Goal: Task Accomplishment & Management: Complete application form

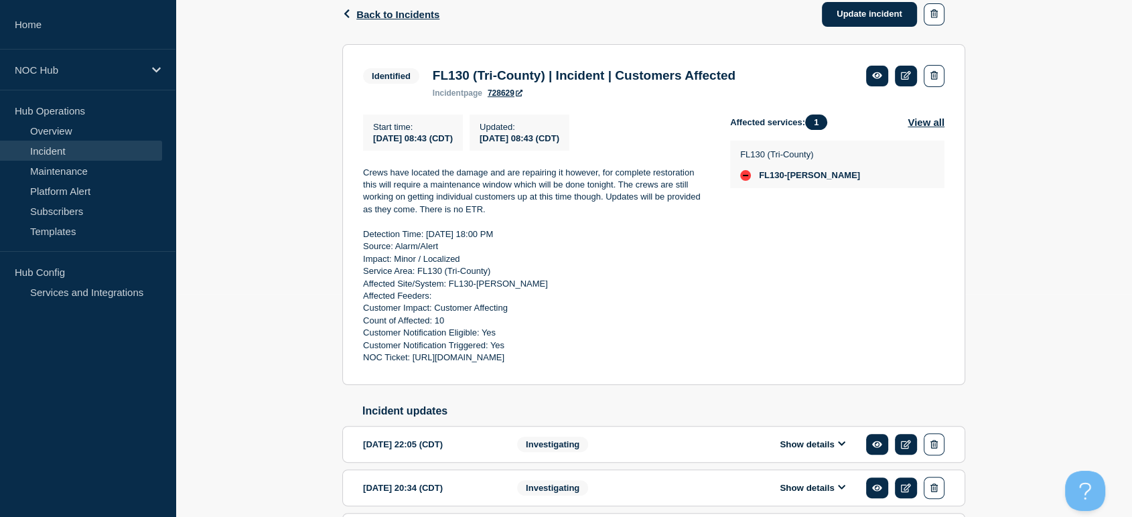
click at [54, 153] on link "Incident" at bounding box center [81, 151] width 162 height 20
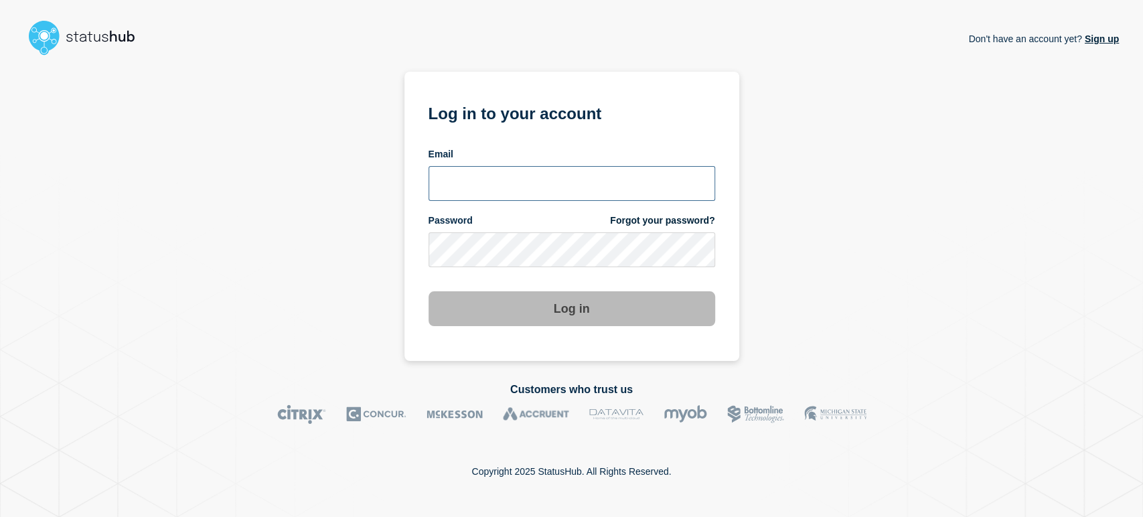
click at [536, 175] on input "email input" at bounding box center [572, 183] width 287 height 35
type input "[PERSON_NAME][EMAIL_ADDRESS][PERSON_NAME][DOMAIN_NAME]"
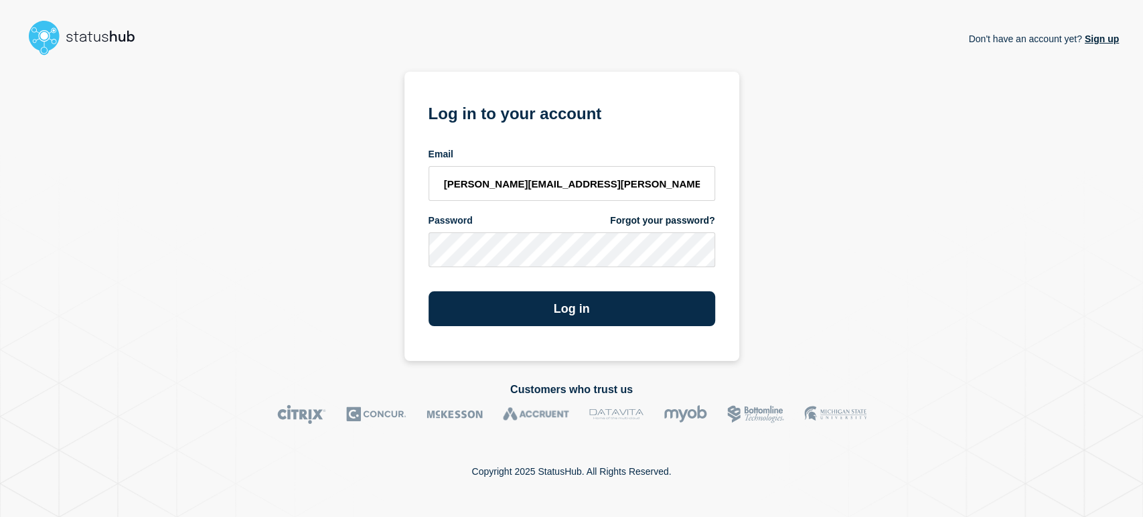
click at [429, 291] on button "Log in" at bounding box center [572, 308] width 287 height 35
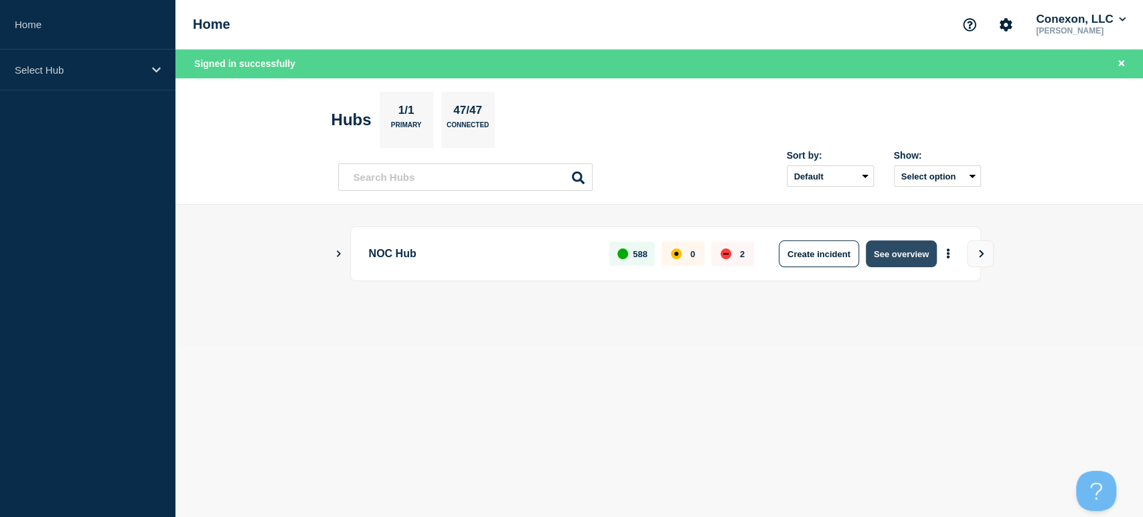
click at [879, 249] on button "See overview" at bounding box center [901, 253] width 71 height 27
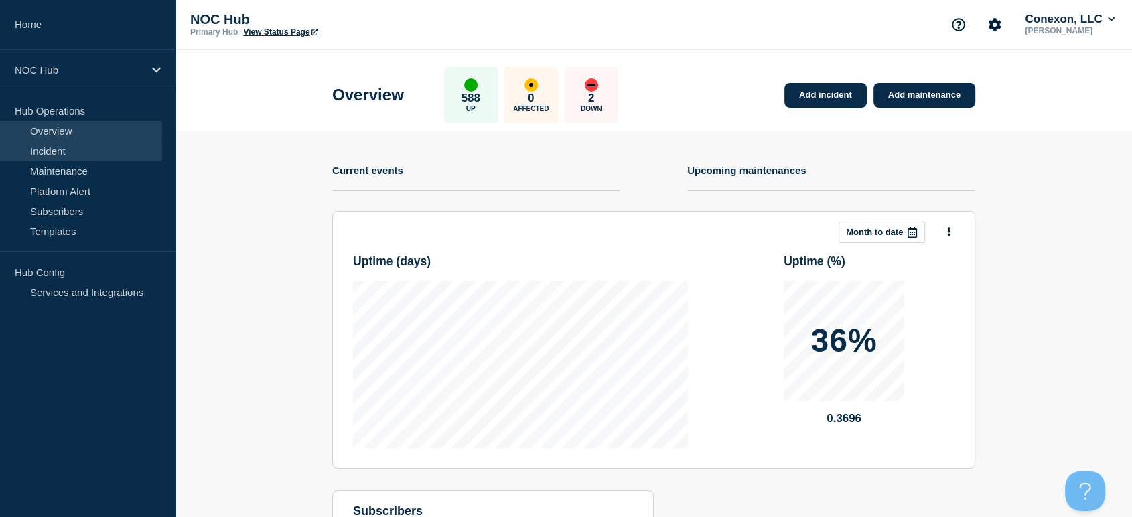
click at [86, 149] on link "Incident" at bounding box center [81, 151] width 162 height 20
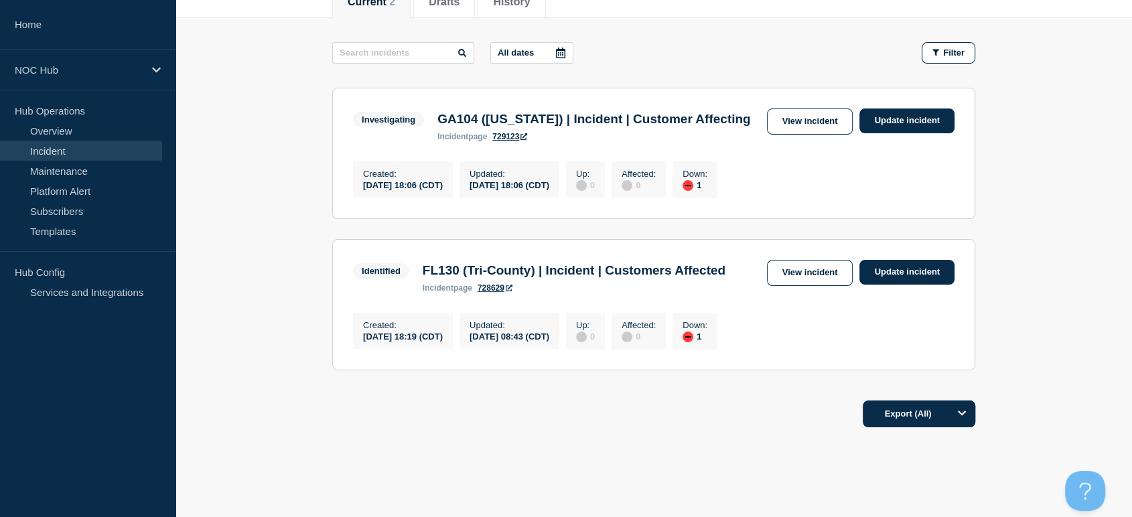
scroll to position [223, 0]
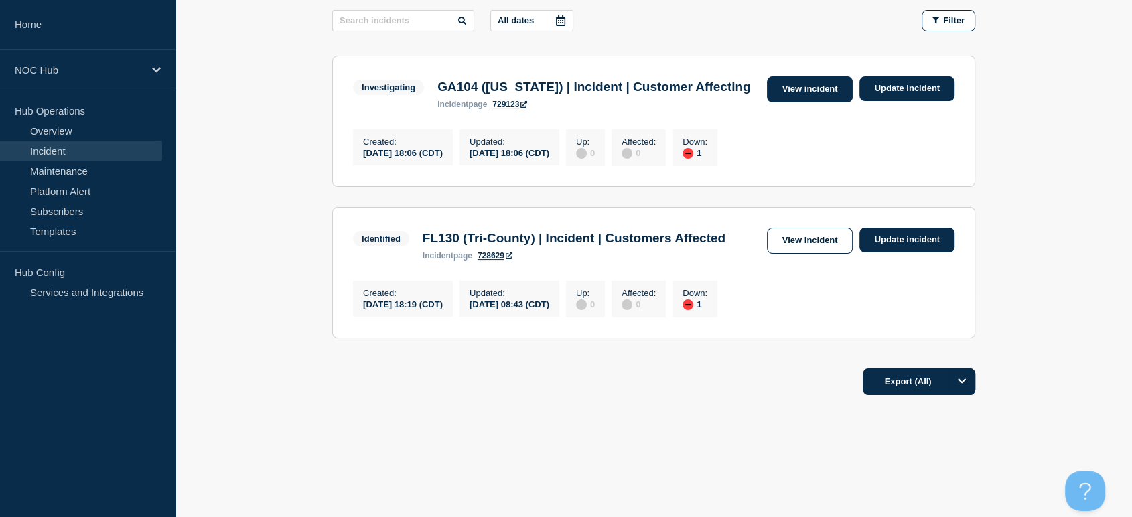
click at [787, 99] on link "View incident" at bounding box center [810, 89] width 86 height 26
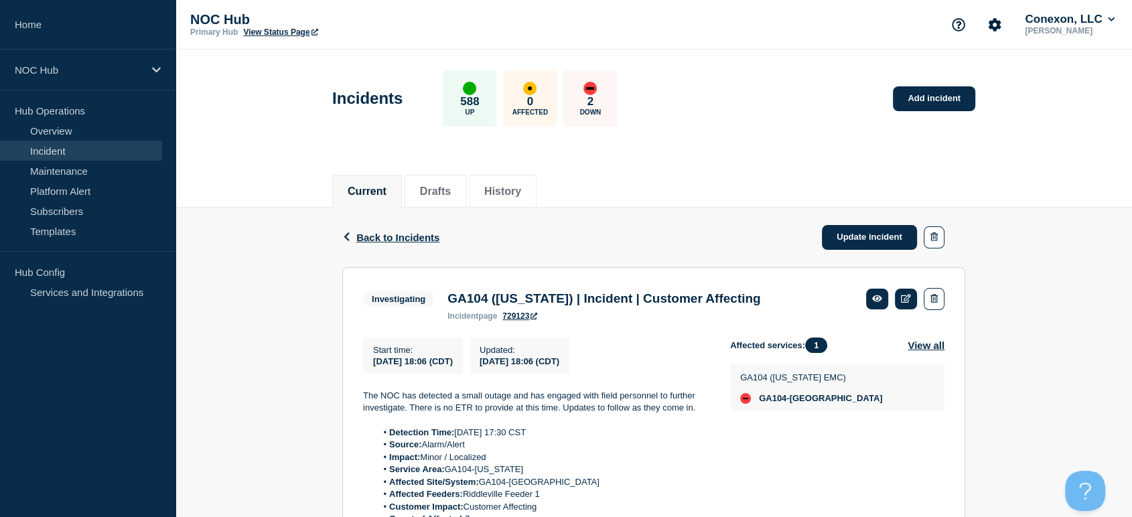
scroll to position [223, 0]
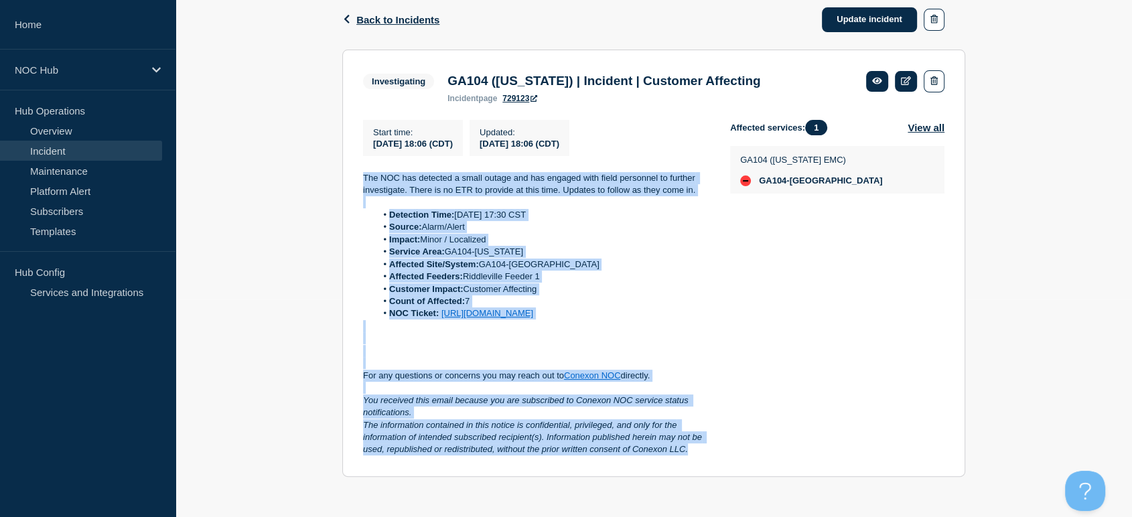
drag, startPoint x: 360, startPoint y: 172, endPoint x: 713, endPoint y: 468, distance: 460.1
click at [713, 468] on section "Investigating GA104 (Washington) | Incident | Customer Affecting incident page …" at bounding box center [653, 263] width 623 height 427
copy div "The NOC has detected a small outage and has engaged with field personnel to fur…"
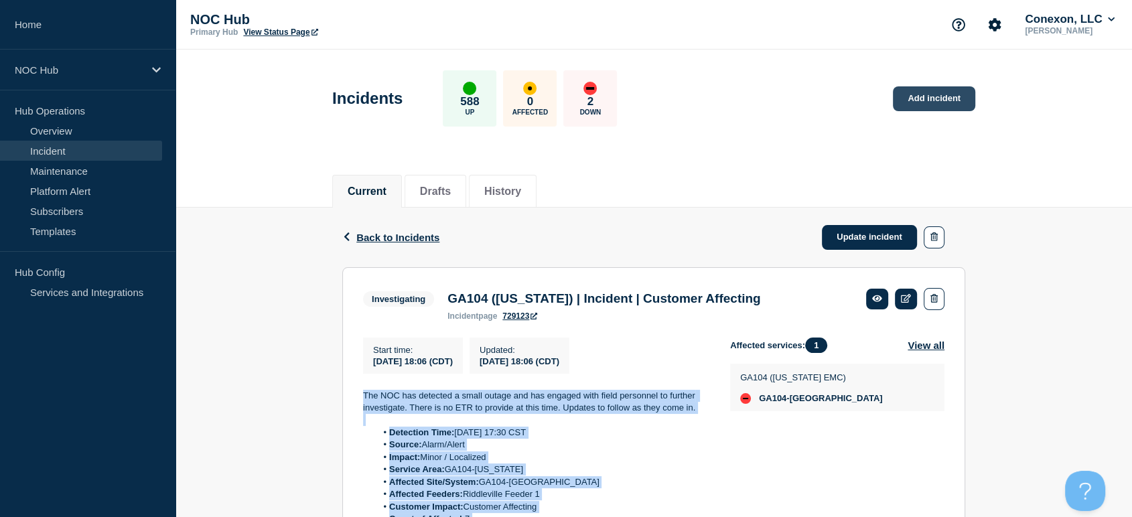
click at [930, 100] on link "Add incident" at bounding box center [934, 98] width 82 height 25
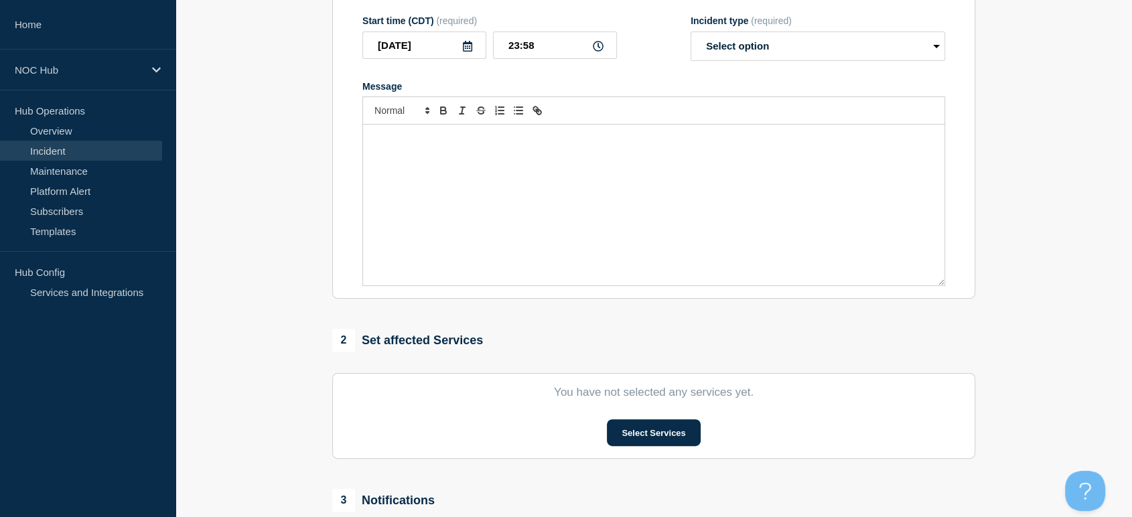
scroll to position [223, 0]
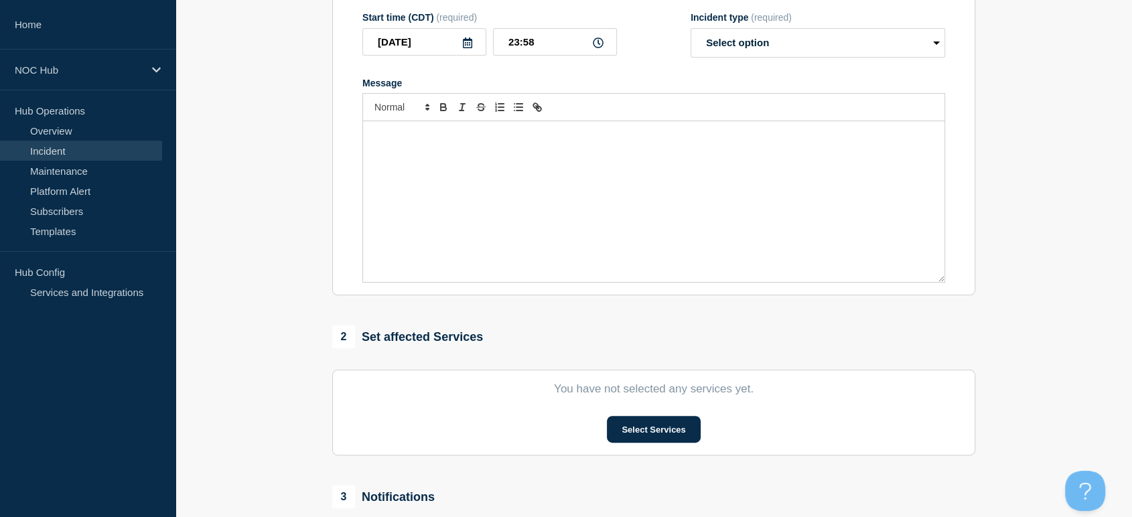
click at [512, 180] on div "Message" at bounding box center [653, 201] width 581 height 161
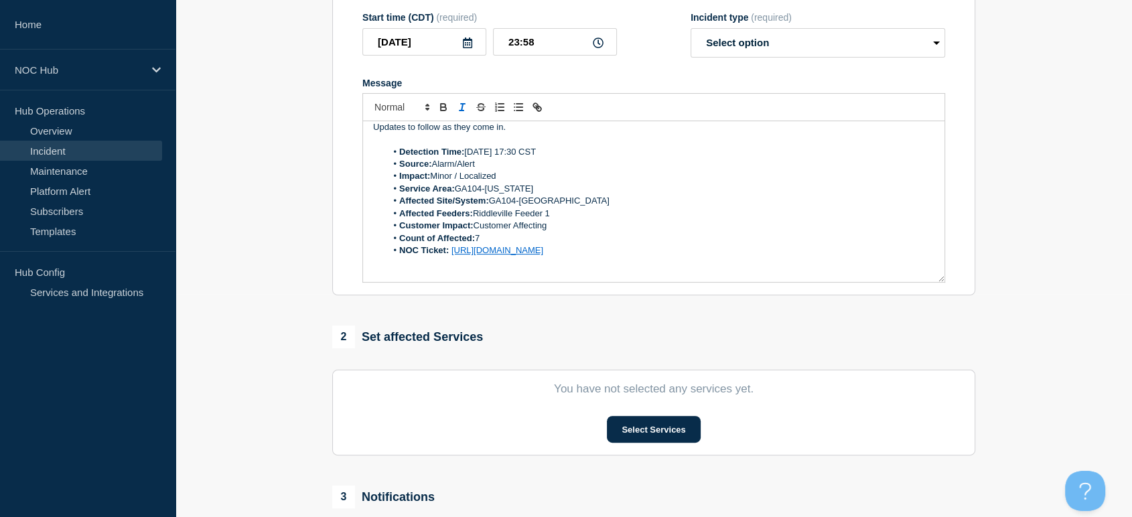
scroll to position [32, 0]
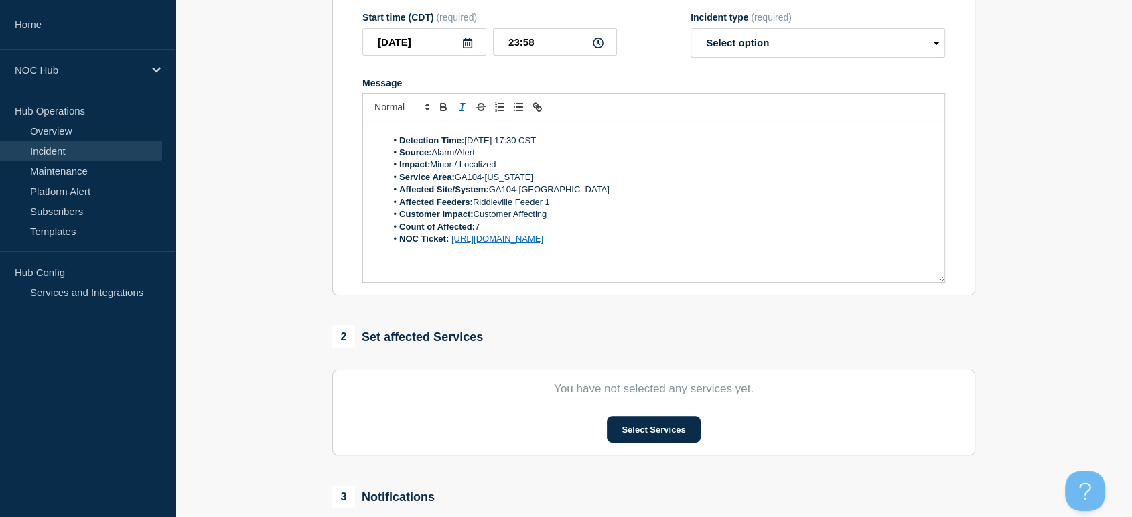
drag, startPoint x: 745, startPoint y: 277, endPoint x: 451, endPoint y: 240, distance: 296.3
click at [451, 240] on li "NOC Ticket: https://noc.support.conexon.us/servicedesk/customer/portal/4/CNOC-3…" at bounding box center [660, 239] width 548 height 12
copy link "https://noc.support.conexon.us/servicedesk/customer/portal/4/CNOC-32482"
click at [750, 240] on li "NOC Ticket: https://noc.support.conexon.us/servicedesk/customer/portal/4/CNOC-3…" at bounding box center [660, 239] width 548 height 12
drag, startPoint x: 743, startPoint y: 241, endPoint x: 451, endPoint y: 243, distance: 292.0
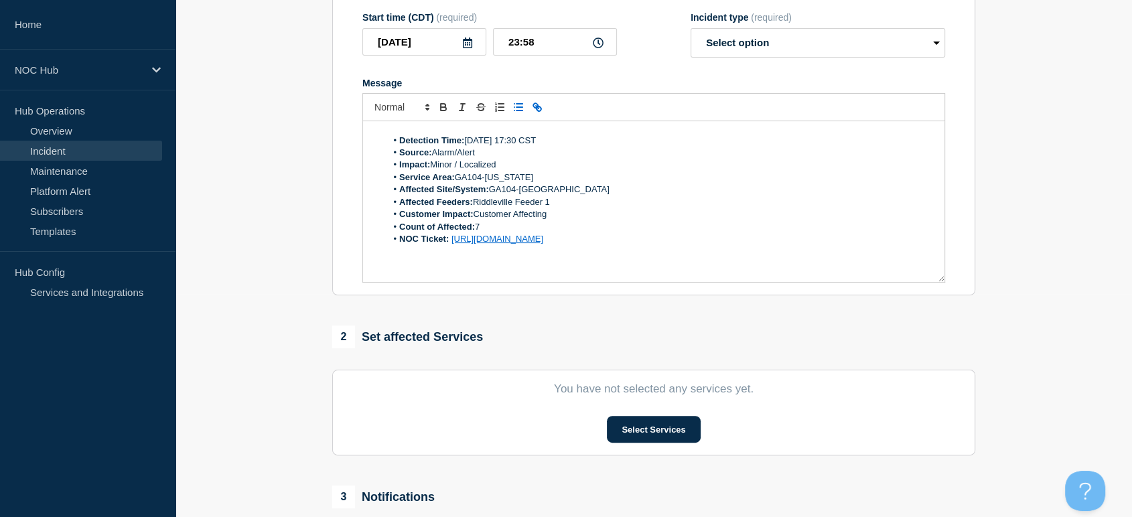
click at [451, 243] on li "NOC Ticket: https://noc.support.conexon.us/servicedesk/customer/portal/4/CNOC-3…" at bounding box center [660, 239] width 548 height 12
click at [451, 243] on link "https://noc.support.conexon.us/servicedesk/customer/portal/4/CNOC-32482" at bounding box center [497, 239] width 92 height 10
click at [679, 268] on link at bounding box center [661, 263] width 38 height 10
drag, startPoint x: 745, startPoint y: 246, endPoint x: 723, endPoint y: 246, distance: 22.1
click at [723, 245] on li "NOC Ticket: https://noc.support.conexon.us/servicedesk/customer/portal/4/CNOC-3…" at bounding box center [660, 239] width 548 height 12
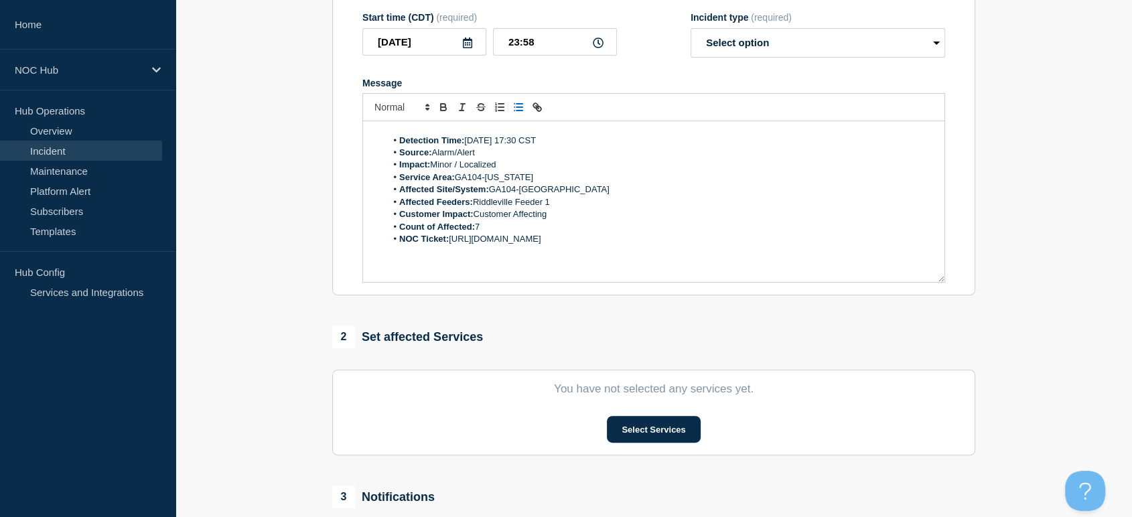
click at [1004, 105] on section "1 Provide details Title (required) Start time (CDT) (required) 2025-10-05 23:58…" at bounding box center [653, 275] width 956 height 767
drag, startPoint x: 1004, startPoint y: 105, endPoint x: 1005, endPoint y: 112, distance: 6.8
click at [1004, 106] on section "1 Provide details Title (required) Start time (CDT) (required) 2025-10-05 23:58…" at bounding box center [653, 275] width 956 height 767
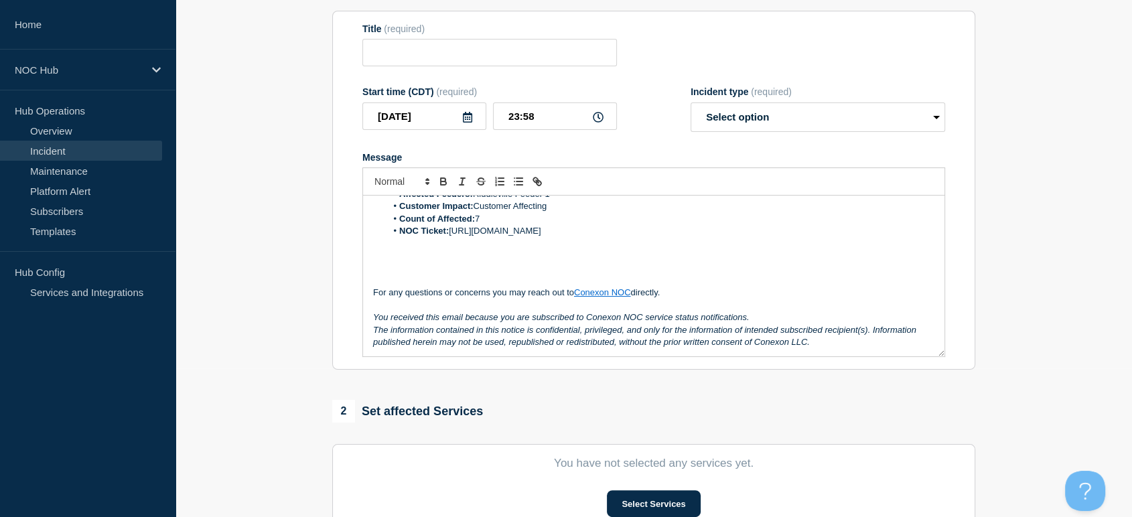
scroll to position [0, 0]
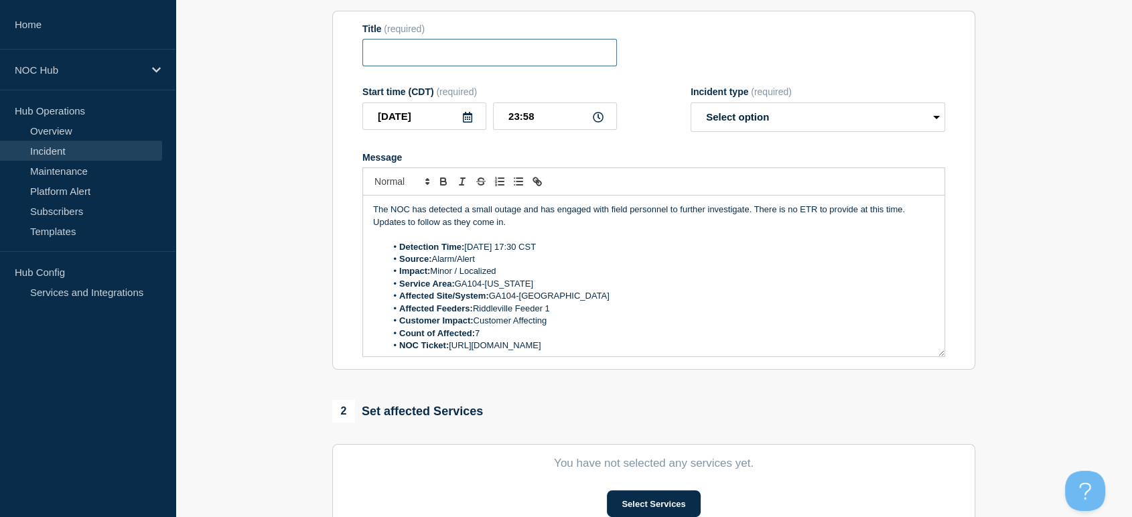
click at [426, 55] on input "Title" at bounding box center [489, 52] width 254 height 27
type input "MS188 Jayess | Customers Affected"
click at [750, 129] on select "Select option Investigating Identified Monitoring" at bounding box center [817, 116] width 254 height 29
select select "investigating"
click at [690, 106] on select "Select option Investigating Identified Monitoring" at bounding box center [817, 116] width 254 height 29
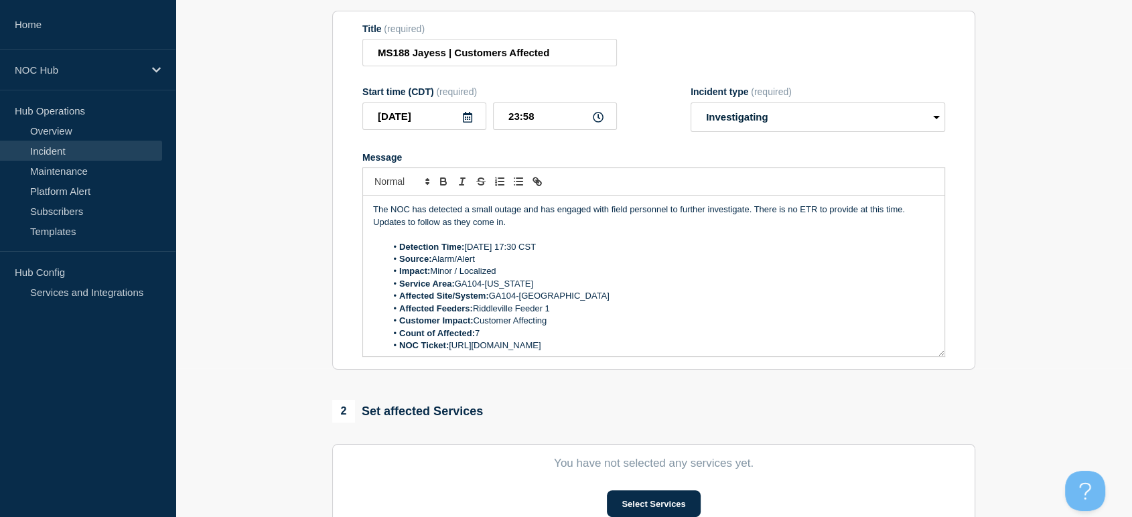
click at [525, 253] on li "Detection Time: Oct 5, 2025, 17:30 CST" at bounding box center [660, 247] width 548 height 12
click at [532, 288] on li "Service Area: GA104-Washington" at bounding box center [660, 284] width 548 height 12
click at [562, 301] on li "Affected Site/System: GA104-Riddleville" at bounding box center [660, 296] width 548 height 12
click at [554, 310] on li "Affected Feeders: Riddleville Feeder 1" at bounding box center [660, 309] width 548 height 12
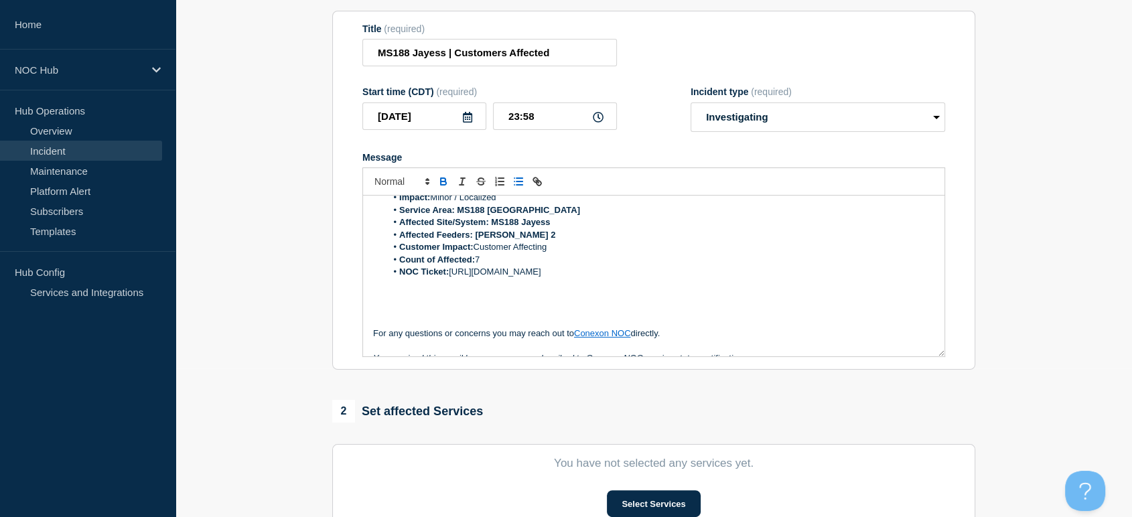
scroll to position [40, 0]
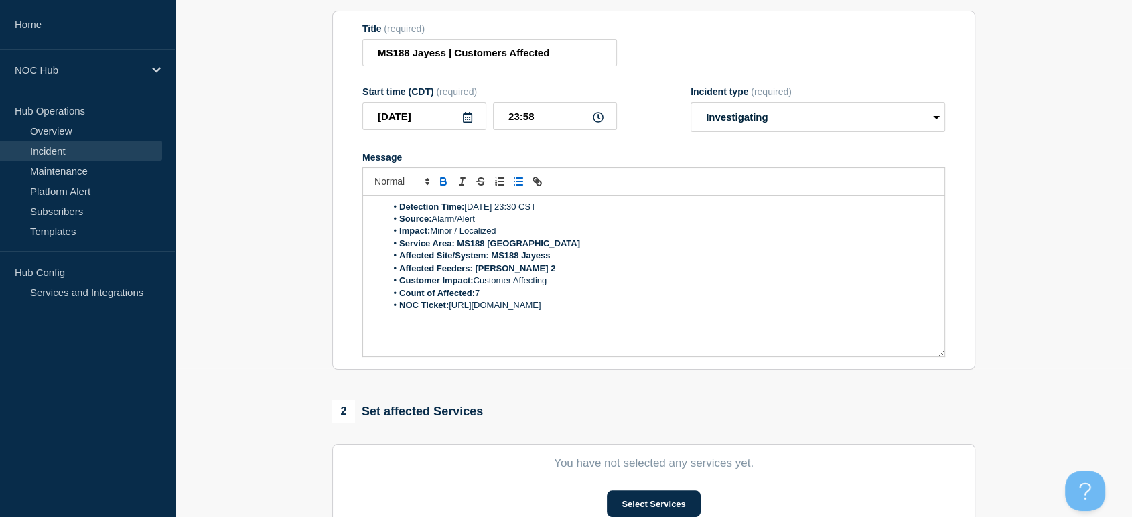
click at [490, 295] on li "Count of Affected: 7" at bounding box center [660, 293] width 548 height 12
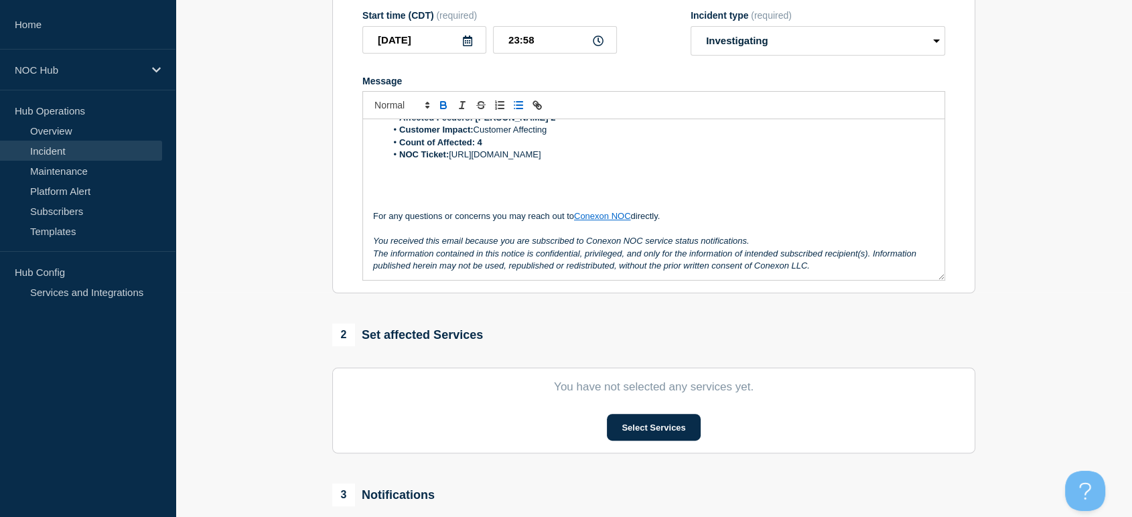
scroll to position [297, 0]
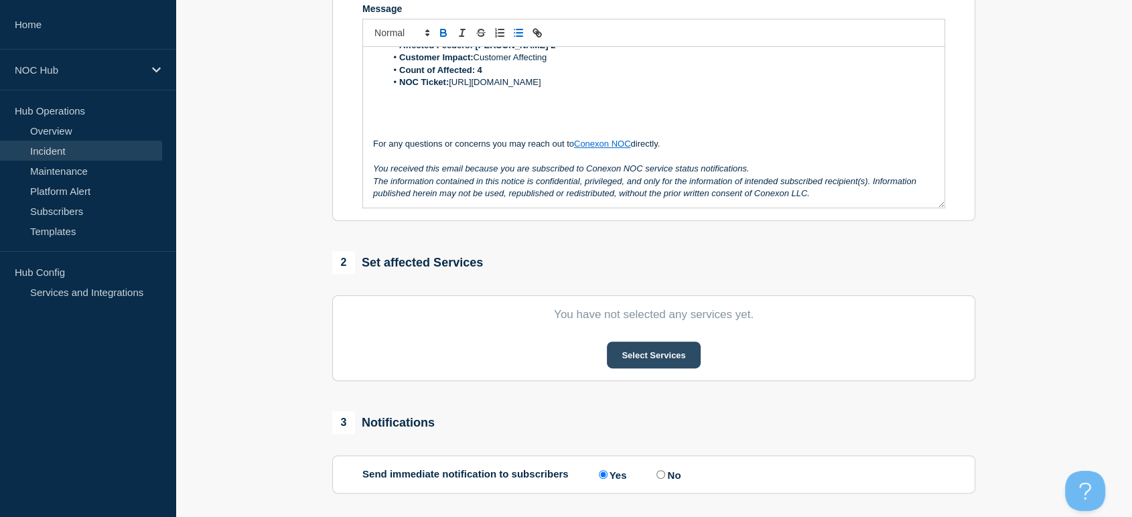
click at [664, 355] on button "Select Services" at bounding box center [653, 355] width 93 height 27
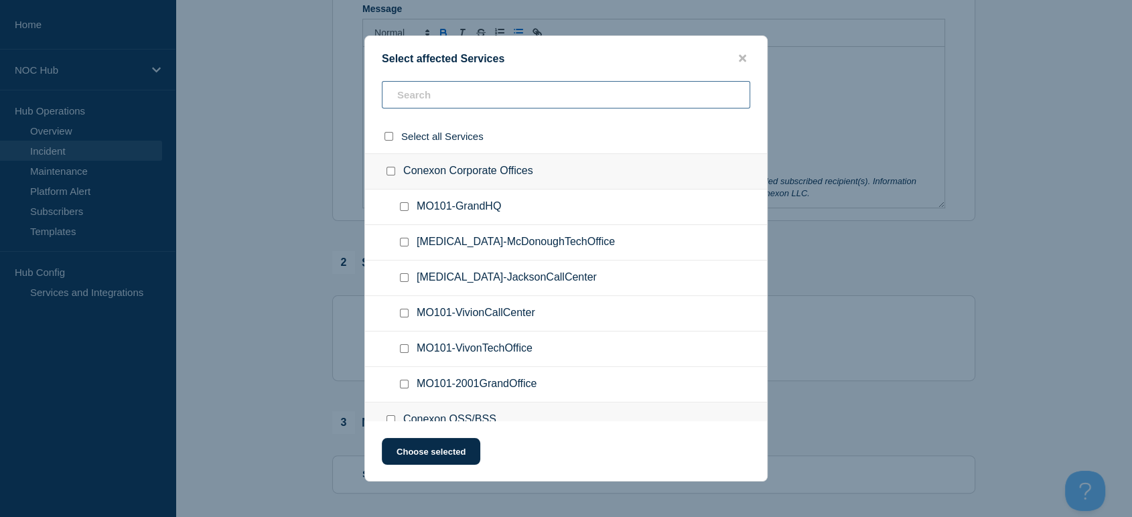
click at [466, 91] on input "text" at bounding box center [566, 94] width 368 height 27
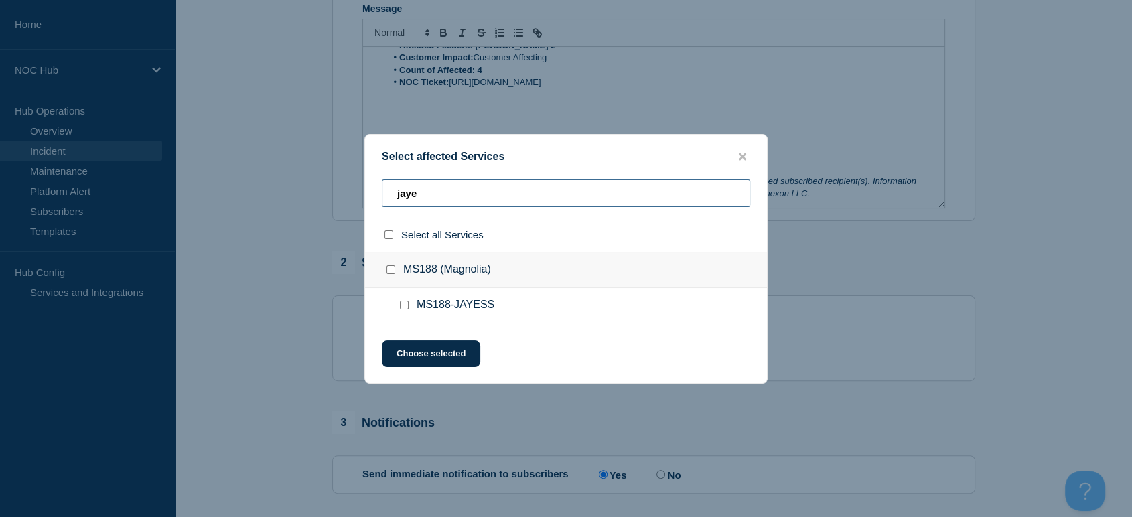
type input "jaye"
click at [402, 309] on input "MS188-JAYESS checkbox" at bounding box center [404, 305] width 9 height 9
checkbox input "true"
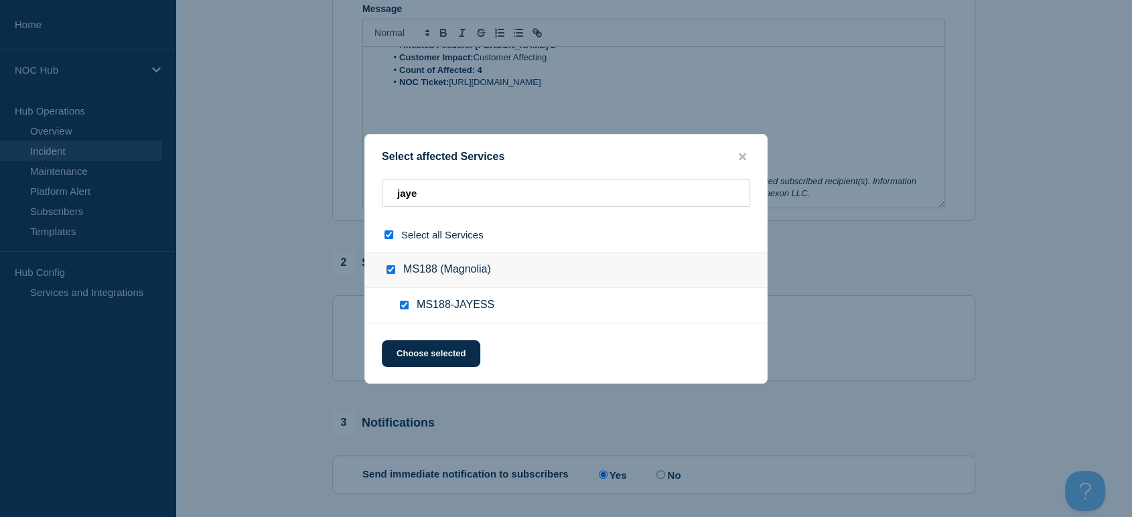
click at [402, 309] on input "MS188-JAYESS checkbox" at bounding box center [404, 305] width 9 height 9
checkbox input "false"
click at [404, 309] on input "MS188-JAYESS checkbox" at bounding box center [404, 305] width 9 height 9
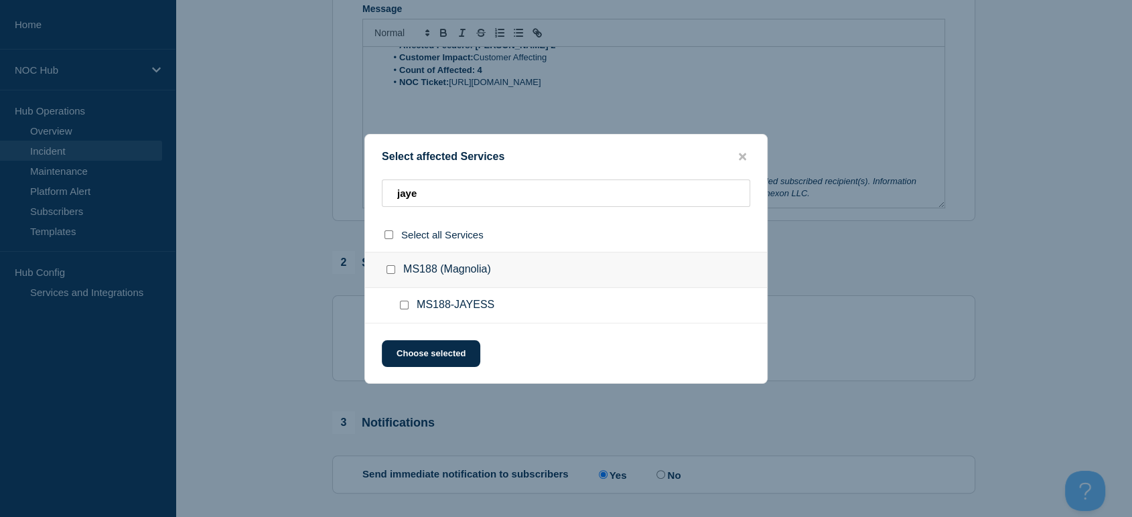
checkbox input "true"
click at [427, 352] on button "Choose selected" at bounding box center [431, 353] width 98 height 27
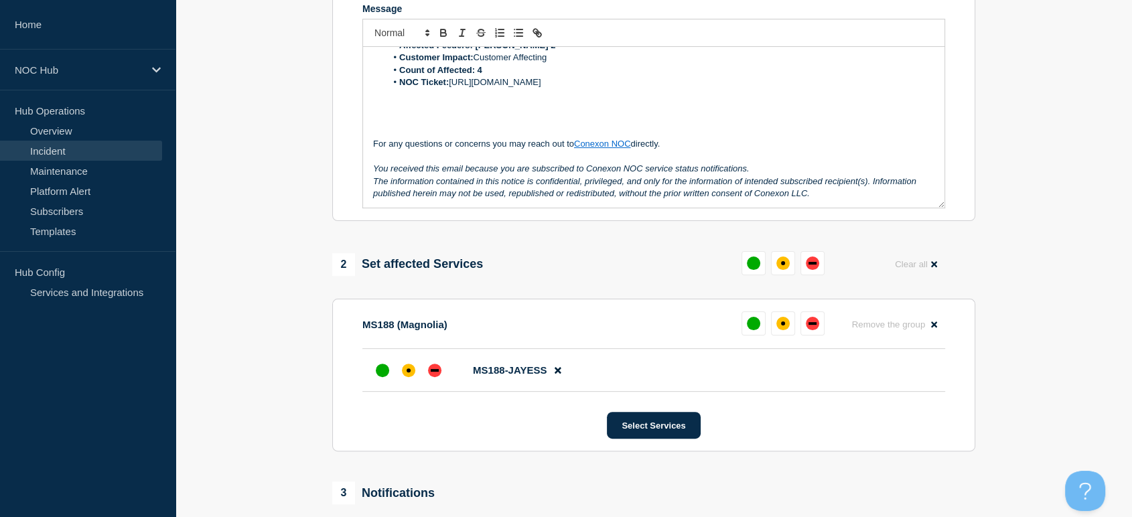
scroll to position [492, 0]
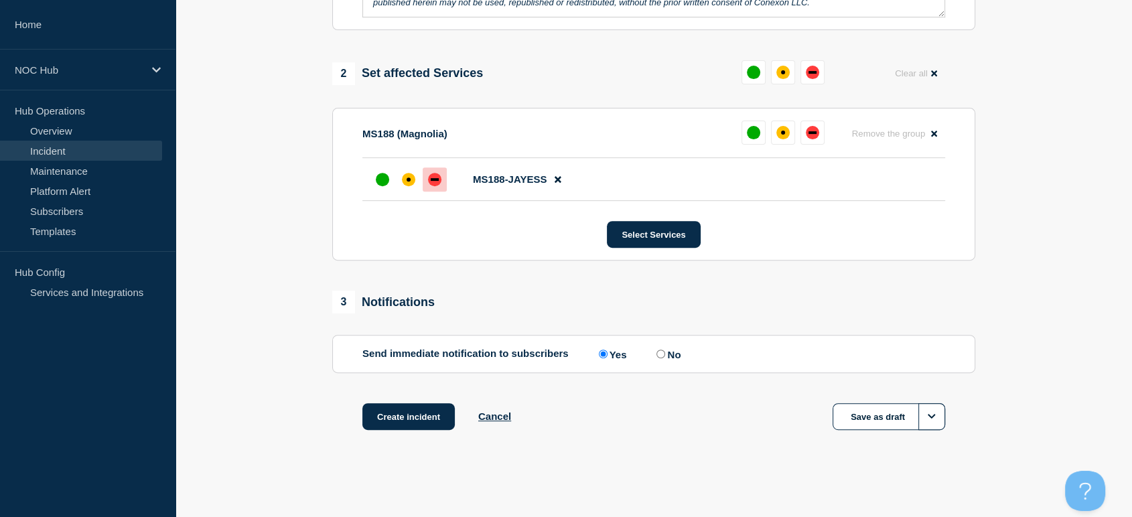
click at [434, 180] on div "down" at bounding box center [435, 179] width 8 height 3
click at [662, 351] on input "No" at bounding box center [660, 354] width 9 height 9
radio input "true"
radio input "false"
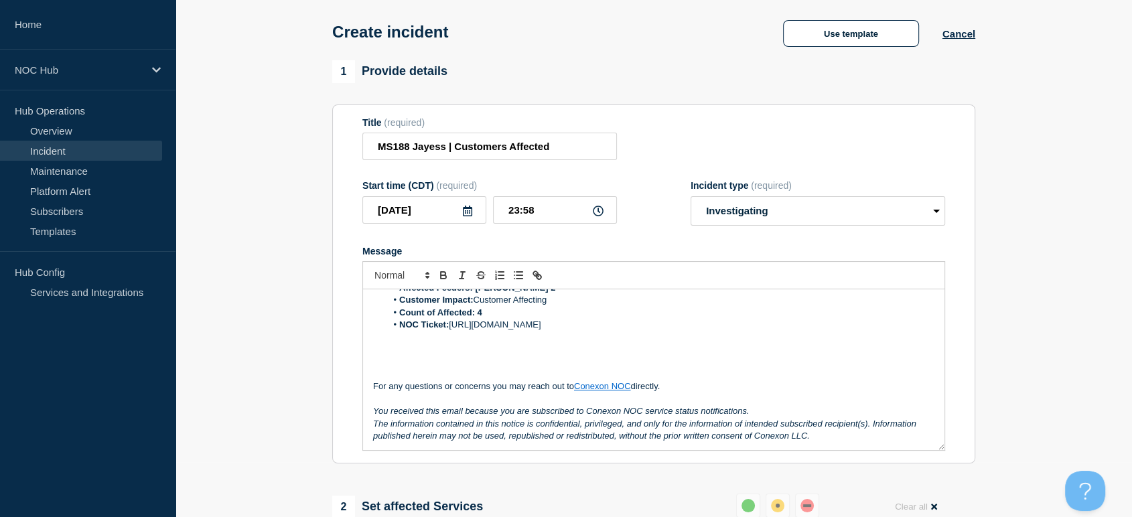
scroll to position [0, 0]
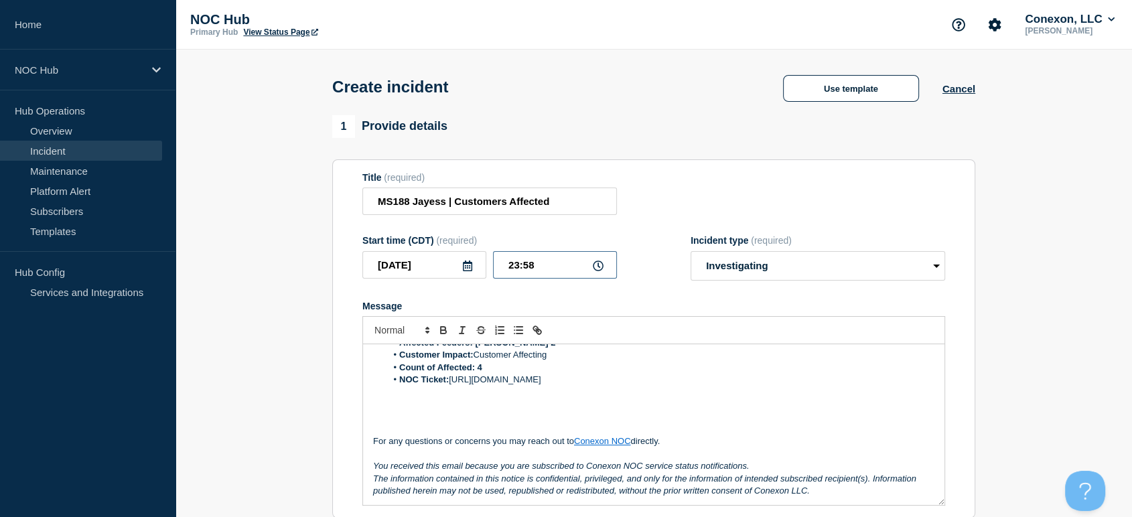
click at [542, 269] on input "23:58" at bounding box center [555, 264] width 124 height 27
type input "23:30"
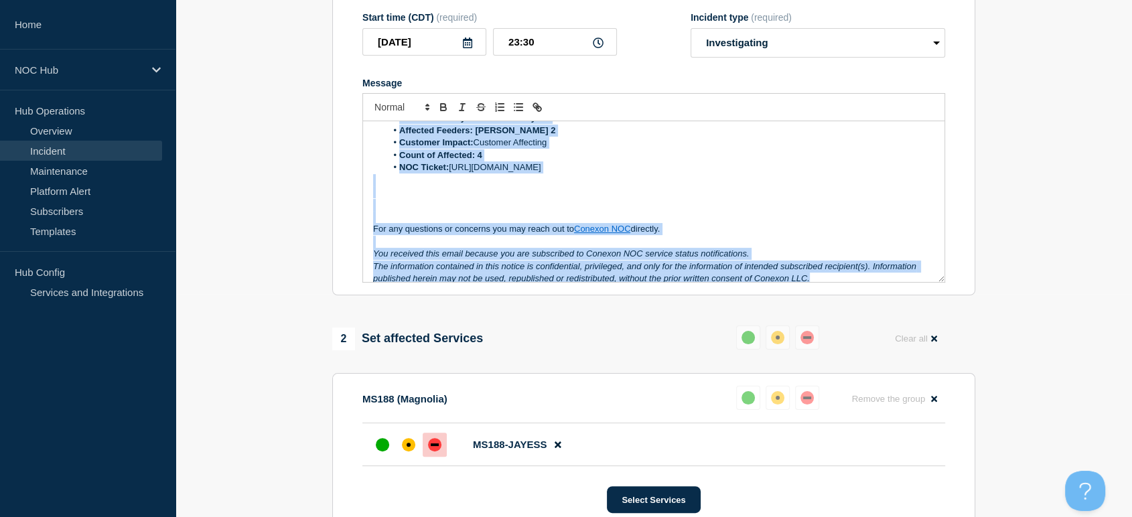
scroll to position [115, 0]
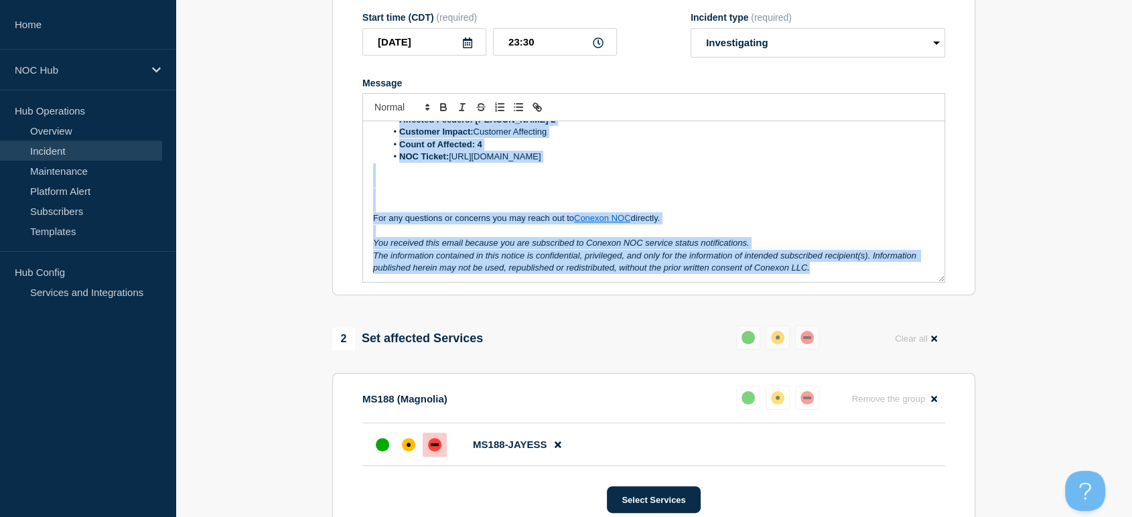
drag, startPoint x: 373, startPoint y: 140, endPoint x: 869, endPoint y: 281, distance: 515.8
click at [869, 281] on div "The NOC has detected a small outage and has engaged with field personnel to fur…" at bounding box center [653, 201] width 581 height 161
copy div "The NOC has detected a small outage and has engaged with field personnel to fur…"
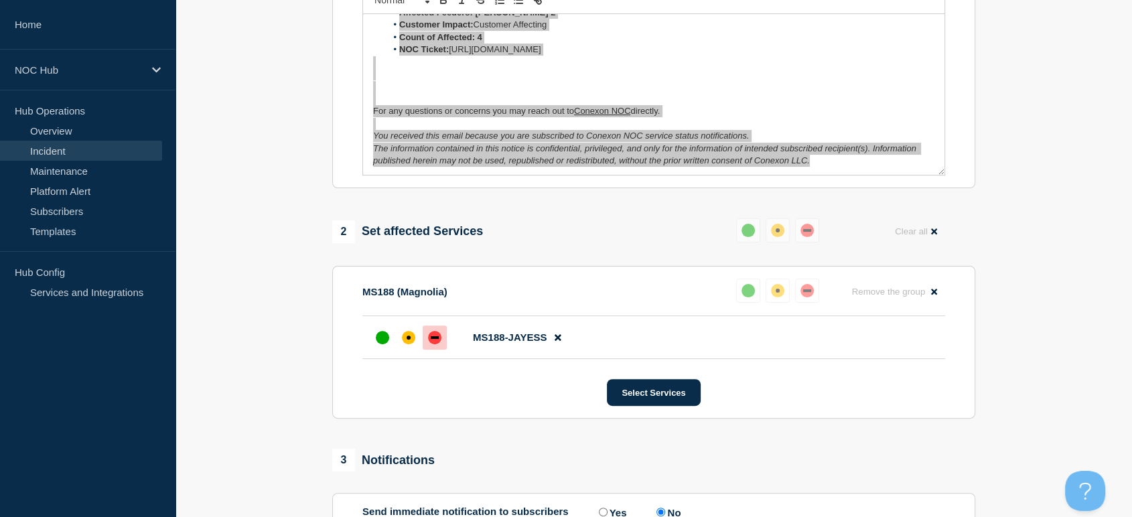
scroll to position [446, 0]
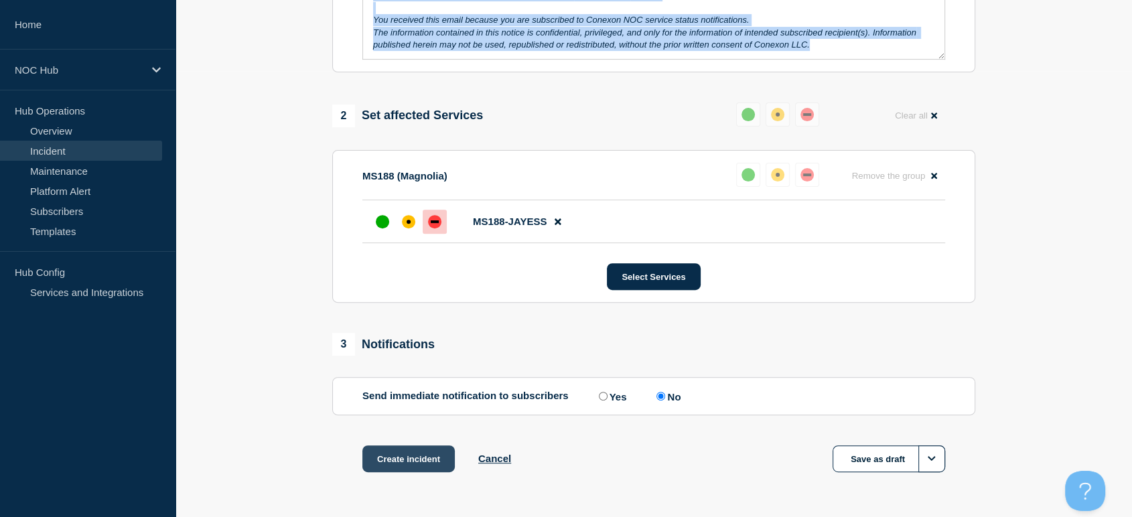
click at [423, 470] on button "Create incident" at bounding box center [408, 458] width 92 height 27
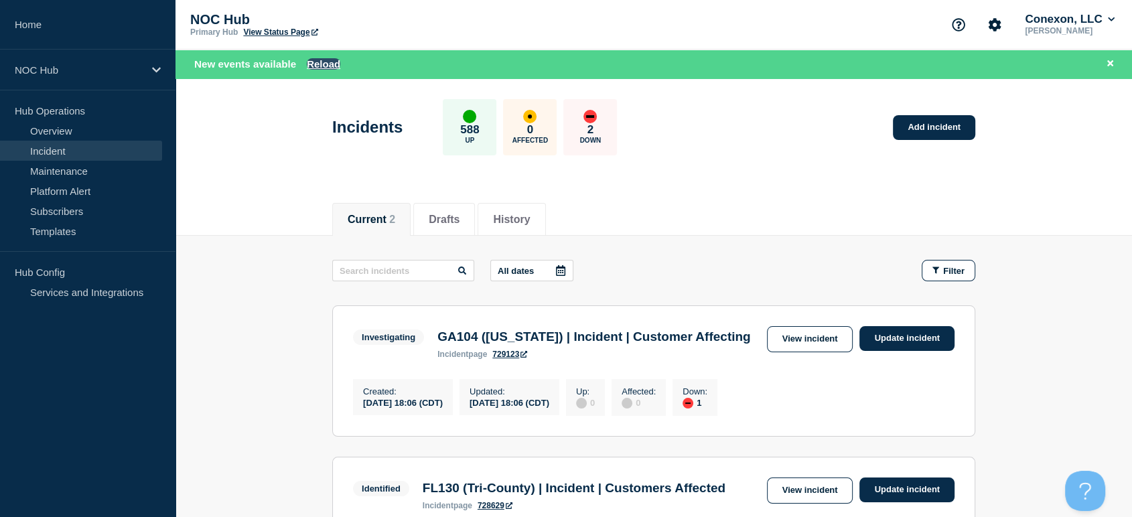
click at [313, 63] on button "Reload" at bounding box center [323, 63] width 33 height 11
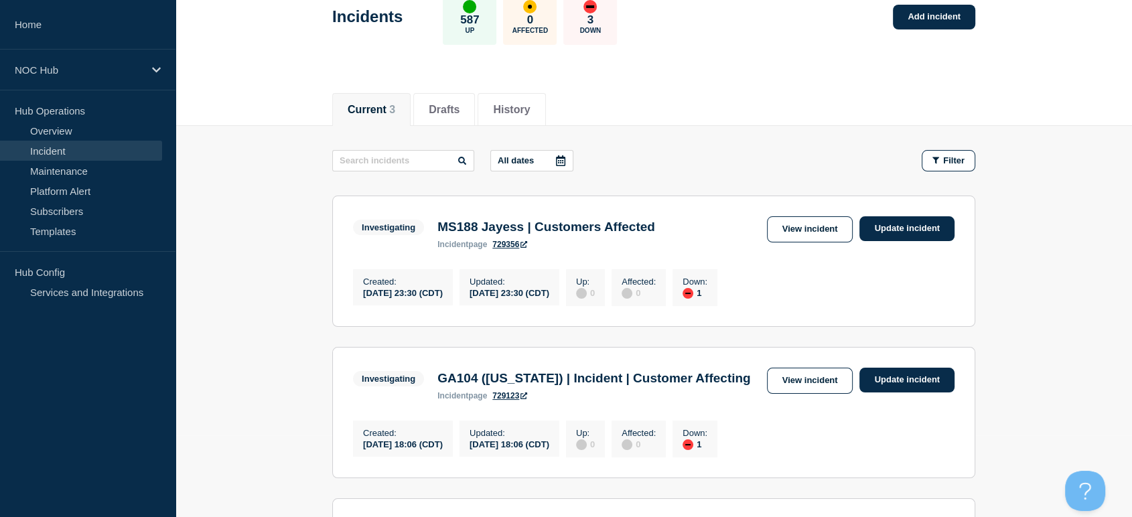
scroll to position [50, 0]
